Goal: Task Accomplishment & Management: Manage account settings

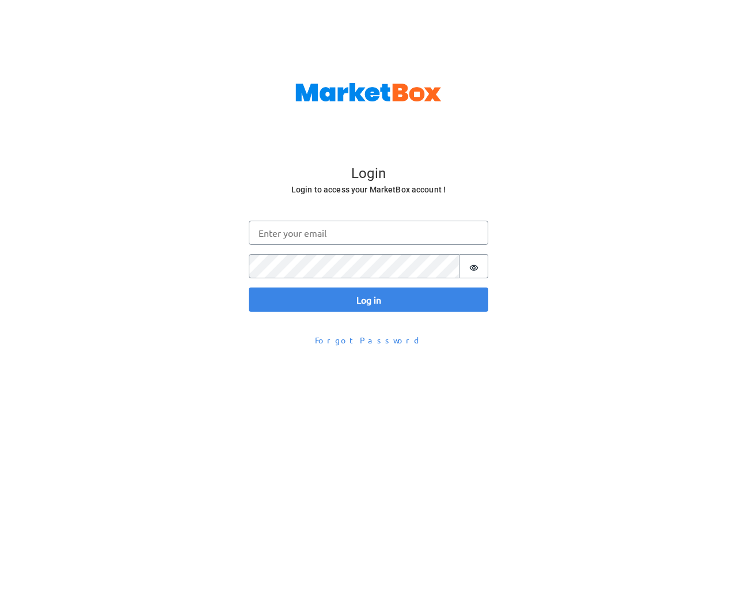
scroll to position [37, 0]
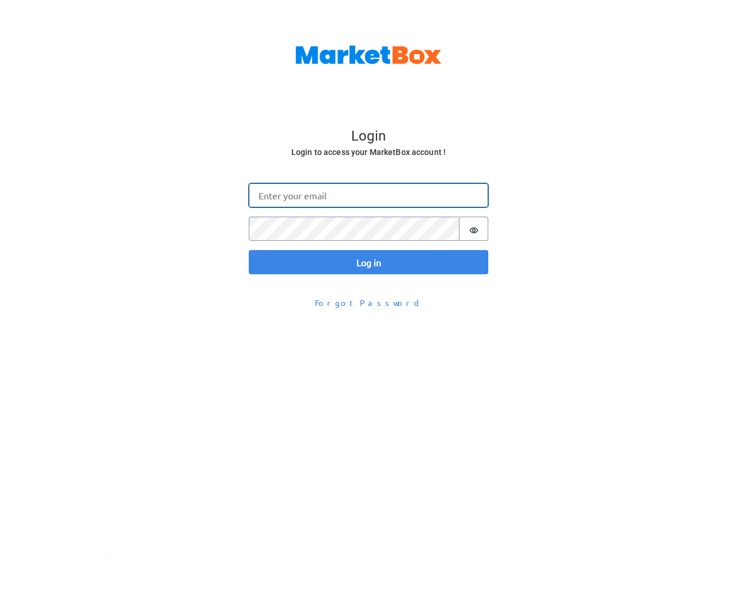
type input "testing@example.com"
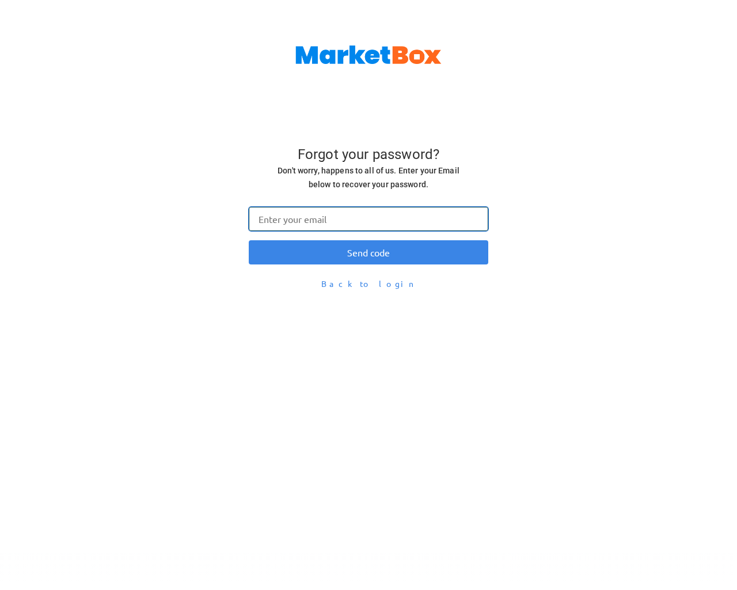
type input "testing@example.com"
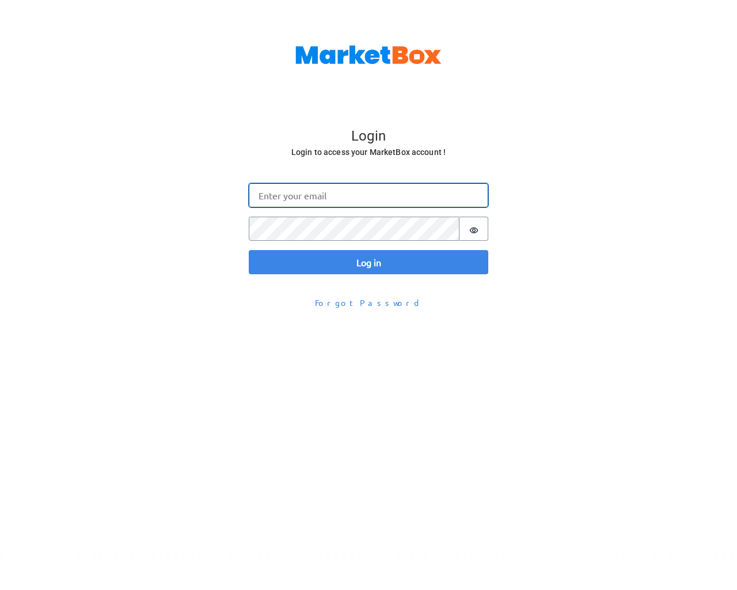
type input "testing@example.com"
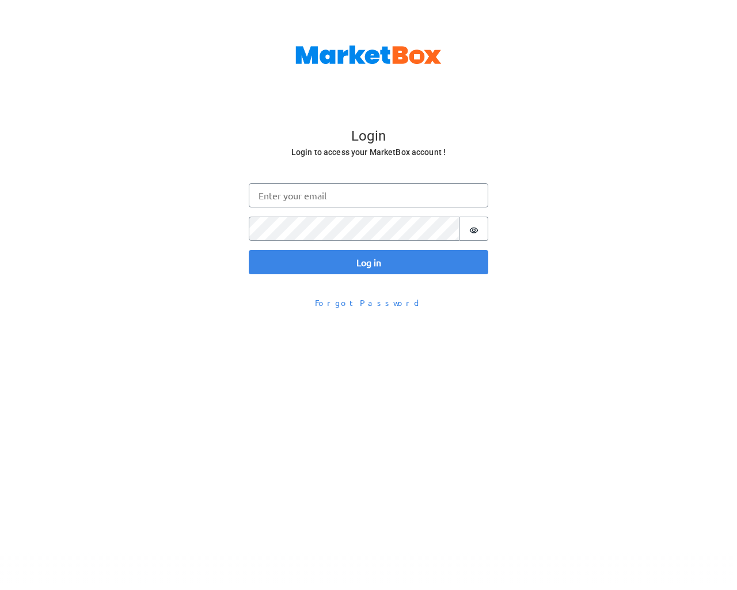
scroll to position [37, 0]
